Goal: Information Seeking & Learning: Learn about a topic

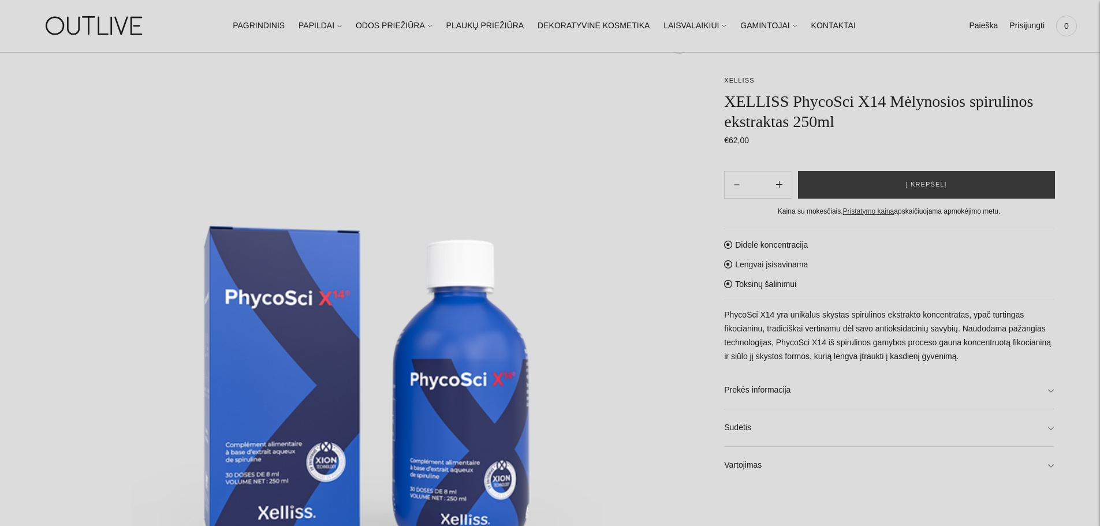
scroll to position [231, 0]
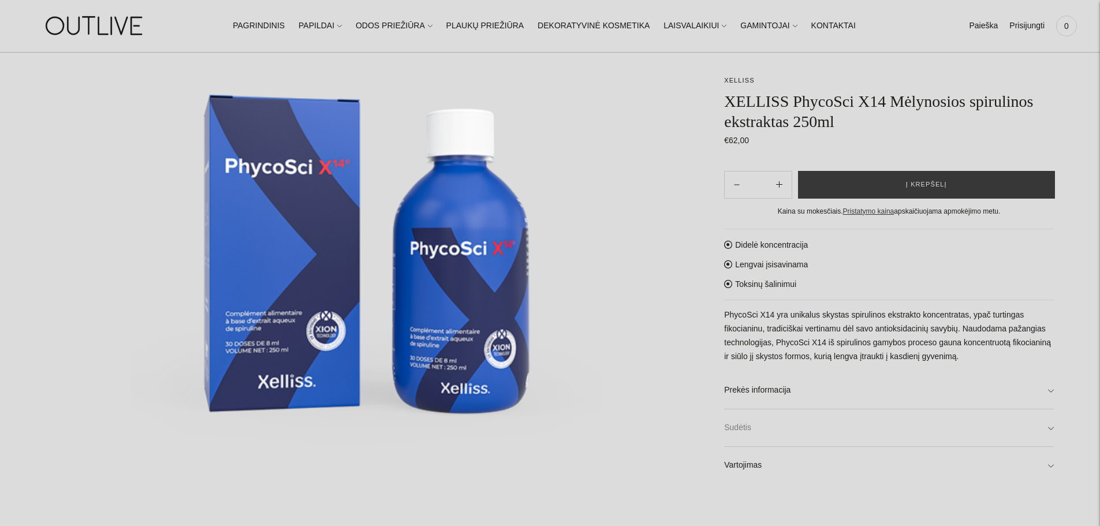
click at [784, 419] on link "Sudėtis" at bounding box center [889, 427] width 330 height 37
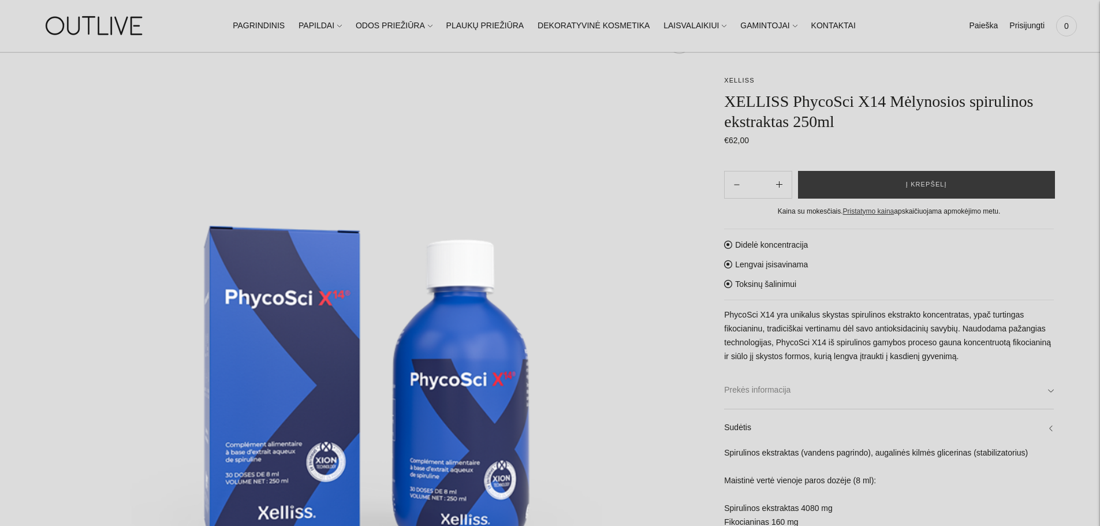
scroll to position [0, 0]
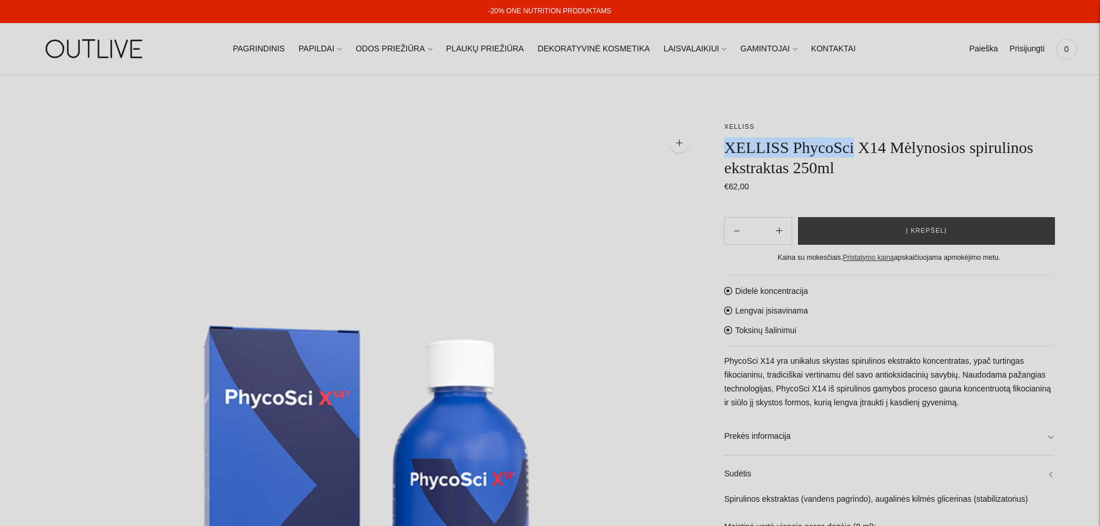
drag, startPoint x: 725, startPoint y: 148, endPoint x: 855, endPoint y: 147, distance: 129.9
click at [855, 147] on h1 "XELLISS PhycoSci X14 Mėlynosios spirulinos ekstraktas 250ml" at bounding box center [889, 157] width 330 height 40
drag, startPoint x: 838, startPoint y: 156, endPoint x: 873, endPoint y: 140, distance: 38.8
click at [872, 139] on h1 "XELLISS PhycoSci X14 Mėlynosios spirulinos ekstraktas 250ml" at bounding box center [889, 157] width 330 height 40
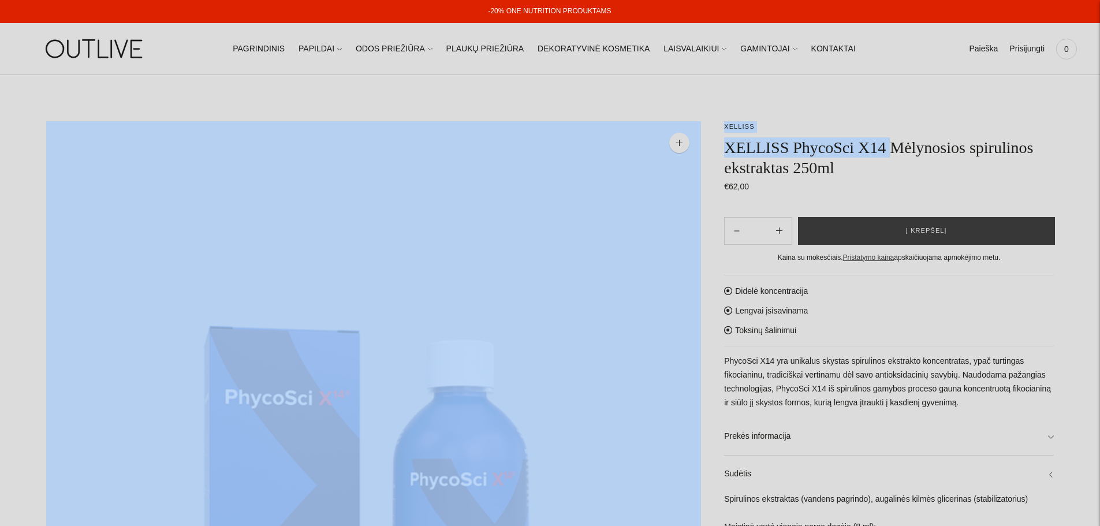
drag, startPoint x: 889, startPoint y: 149, endPoint x: 699, endPoint y: 152, distance: 190.0
click at [699, 152] on section "**********" at bounding box center [550, 460] width 1008 height 678
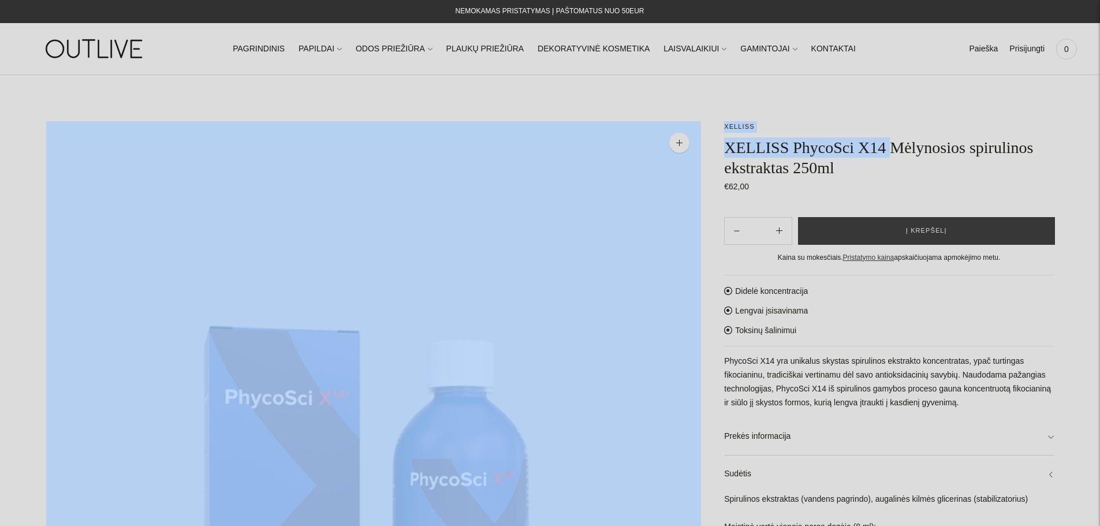
drag, startPoint x: 734, startPoint y: 148, endPoint x: 706, endPoint y: 138, distance: 30.1
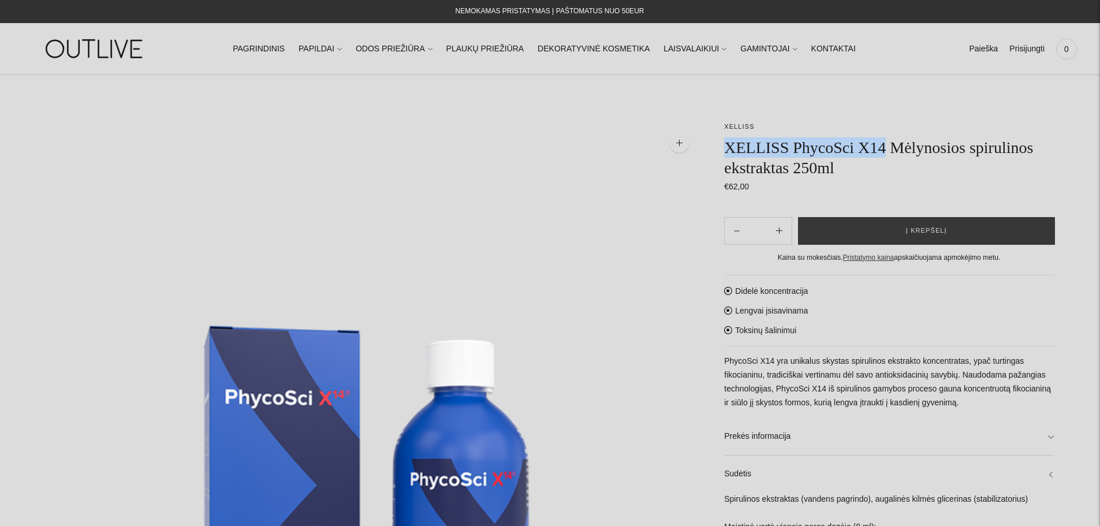
drag, startPoint x: 728, startPoint y: 147, endPoint x: 883, endPoint y: 143, distance: 155.4
click at [883, 143] on h1 "XELLISS PhycoSci X14 Mėlynosios spirulinos ekstraktas 250ml" at bounding box center [889, 157] width 330 height 40
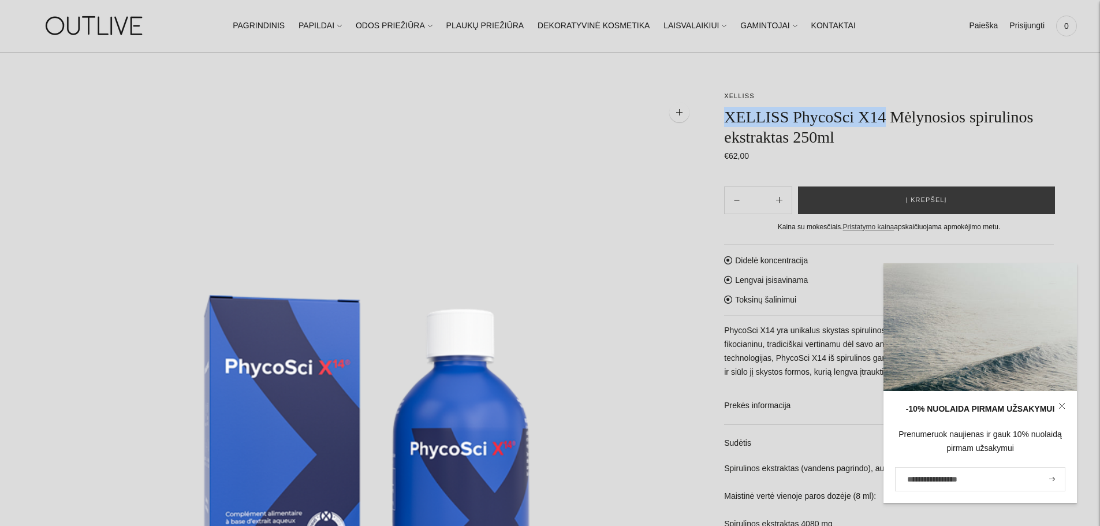
scroll to position [58, 0]
